Goal: Task Accomplishment & Management: Use online tool/utility

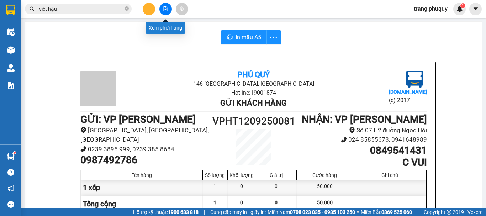
click at [165, 8] on icon "file-add" at bounding box center [165, 8] width 5 height 5
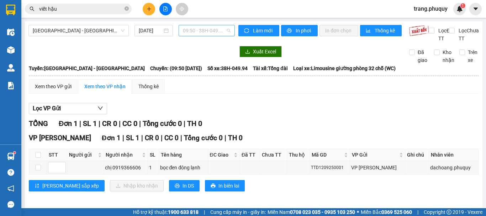
click at [199, 31] on span "09:50 - 38H-049.94" at bounding box center [207, 30] width 48 height 11
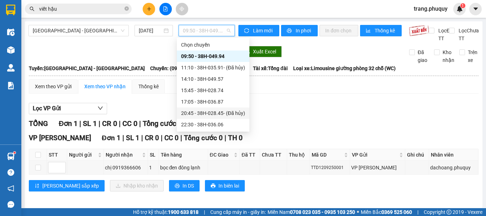
scroll to position [11, 0]
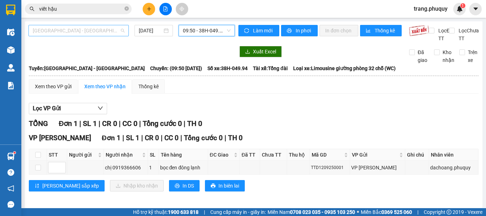
click at [73, 31] on span "[GEOGRAPHIC_DATA] - [GEOGRAPHIC_DATA]" at bounding box center [79, 30] width 92 height 11
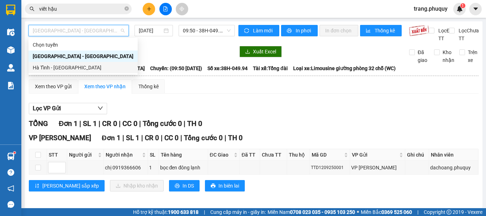
drag, startPoint x: 68, startPoint y: 68, endPoint x: 256, endPoint y: -43, distance: 218.6
click at [256, 0] on html "Kết quả tìm kiếm ( 2 ) Bộ lọc Mã ĐH Trạng thái Món hàng Thu hộ Tổng cước Chưa c…" at bounding box center [243, 108] width 486 height 216
click at [58, 67] on div "Hà Tĩnh - [GEOGRAPHIC_DATA]" at bounding box center [83, 68] width 101 height 8
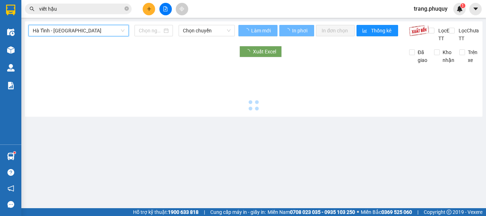
type input "[DATE]"
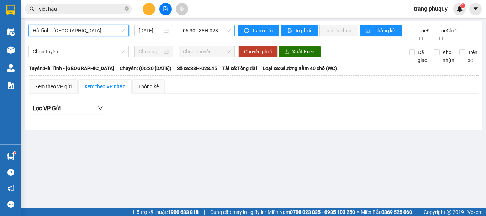
click at [218, 31] on span "06:30 - 38H-028.45 - (Đã hủy)" at bounding box center [207, 30] width 48 height 11
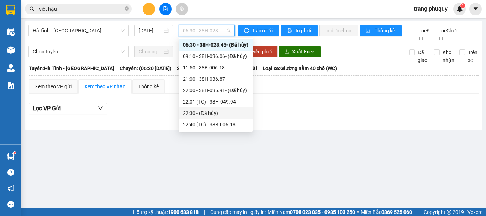
scroll to position [34, 0]
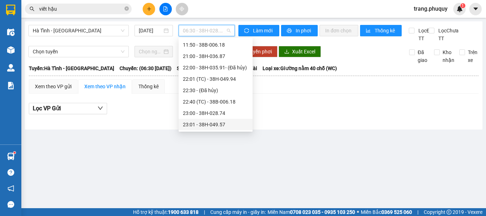
click at [227, 125] on div "23:01 - 38H-049.57" at bounding box center [215, 125] width 65 height 8
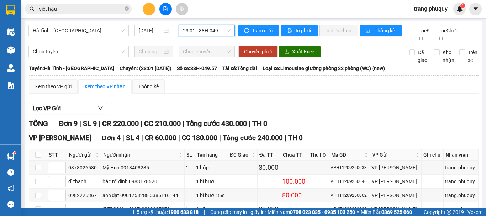
scroll to position [176, 0]
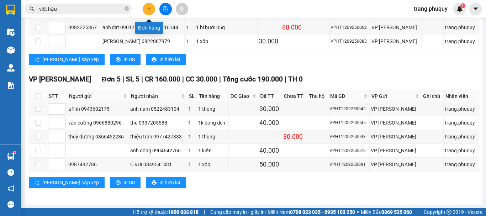
click at [145, 10] on button at bounding box center [149, 9] width 12 height 12
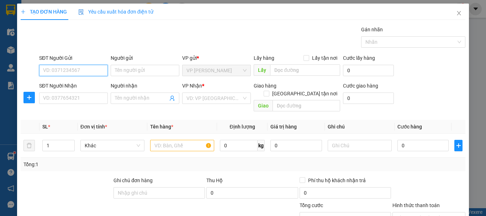
click at [81, 68] on input "SĐT Người Gửi" at bounding box center [73, 70] width 69 height 11
drag, startPoint x: 85, startPoint y: 64, endPoint x: 81, endPoint y: 67, distance: 5.3
click at [85, 64] on div "SĐT Người Gửi" at bounding box center [73, 59] width 69 height 11
click at [79, 68] on input "SĐT Người Gửi" at bounding box center [73, 70] width 69 height 11
click at [67, 87] on div "0949407192" at bounding box center [72, 85] width 59 height 8
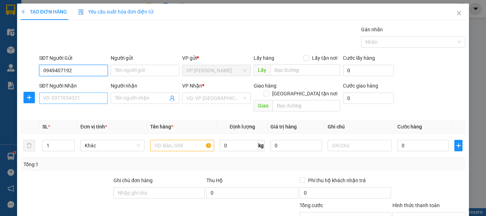
type input "0949407192"
click at [67, 102] on input "SĐT Người Nhận" at bounding box center [73, 97] width 69 height 11
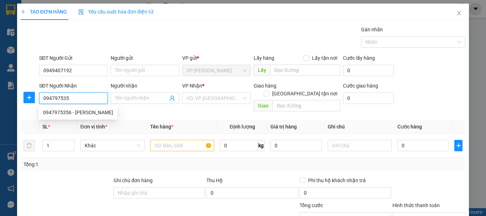
type input "0947975356"
click at [93, 115] on div "0947975356 - [PERSON_NAME]" at bounding box center [78, 113] width 70 height 8
type input "[PERSON_NAME]"
checkbox input "true"
type input "số nhà 36 ngõ 297 đường [PERSON_NAME][GEOGRAPHIC_DATA],"
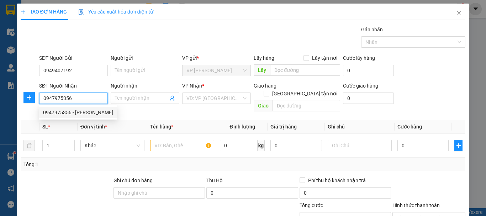
type input "50.000"
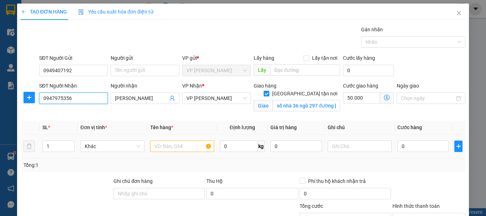
type input "0947975356"
click at [164, 144] on input "text" at bounding box center [182, 146] width 64 height 11
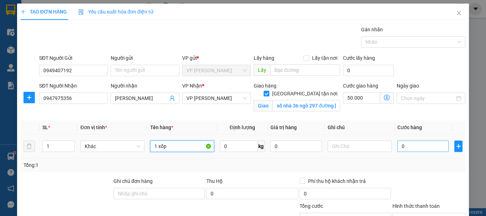
type input "1 xốp"
click at [407, 143] on input "0" at bounding box center [422, 146] width 51 height 11
type input "5"
type input "50.005"
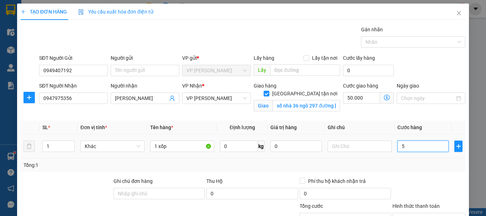
type input "50"
type input "50.050"
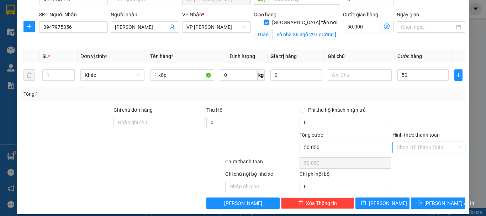
type input "50.000"
type input "100.000"
drag, startPoint x: 407, startPoint y: 151, endPoint x: 404, endPoint y: 146, distance: 5.9
click at [407, 150] on input "Hình thức thanh toán" at bounding box center [426, 147] width 59 height 11
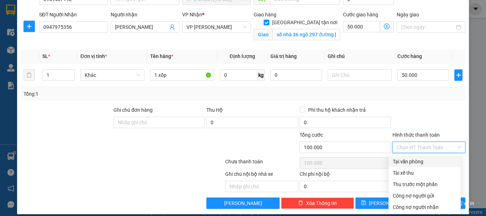
click at [406, 162] on div "Tại văn phòng" at bounding box center [425, 162] width 64 height 8
type input "0"
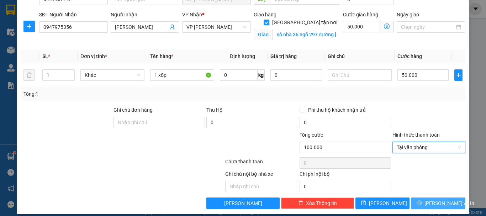
click at [434, 205] on span "[PERSON_NAME] và In" at bounding box center [449, 203] width 50 height 8
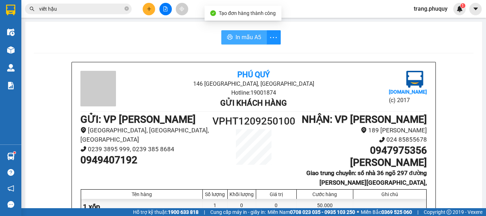
click at [228, 31] on button "In mẫu A5" at bounding box center [244, 37] width 46 height 14
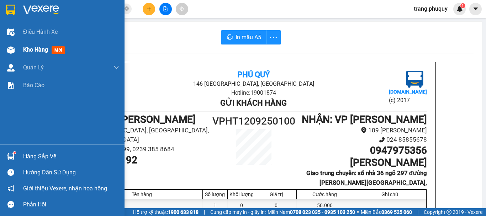
click at [43, 48] on span "Kho hàng" at bounding box center [35, 49] width 25 height 7
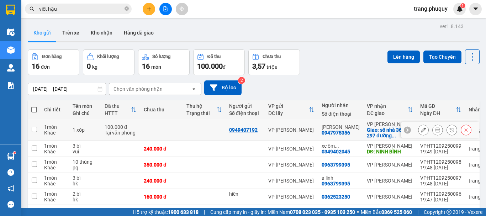
click at [32, 129] on input "checkbox" at bounding box center [34, 129] width 5 height 5
checkbox input "true"
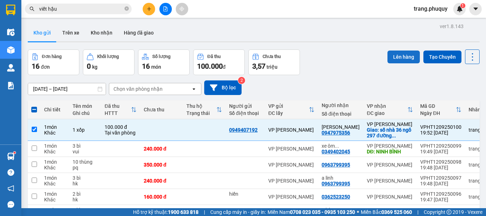
click at [394, 59] on button "Lên hàng" at bounding box center [403, 57] width 32 height 13
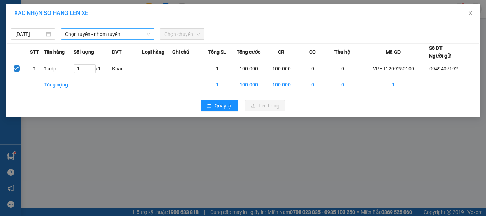
click at [93, 32] on span "Chọn tuyến - nhóm tuyến" at bounding box center [107, 34] width 85 height 11
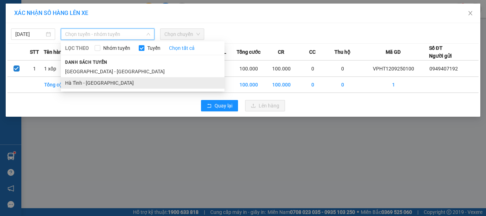
click at [82, 84] on li "Hà Tĩnh - [GEOGRAPHIC_DATA]" at bounding box center [143, 82] width 164 height 11
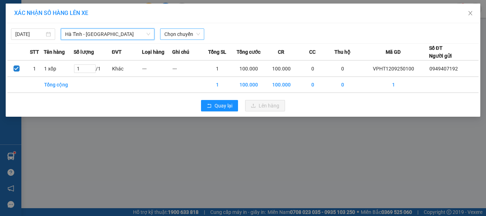
click at [176, 33] on span "Chọn chuyến" at bounding box center [182, 34] width 36 height 11
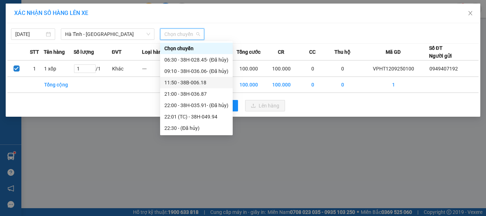
scroll to position [34, 0]
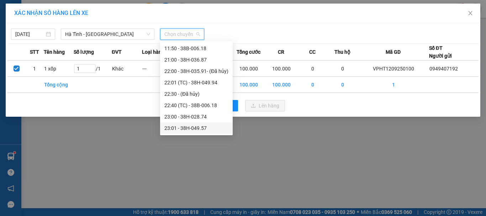
click at [191, 125] on div "23:01 - 38H-049.57" at bounding box center [196, 128] width 64 height 8
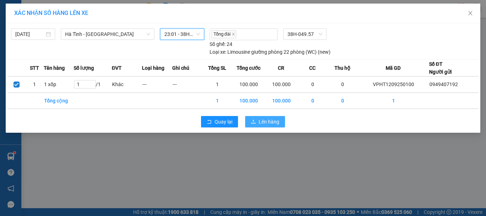
click at [259, 122] on span "Lên hàng" at bounding box center [269, 122] width 21 height 8
